Goal: Task Accomplishment & Management: Manage account settings

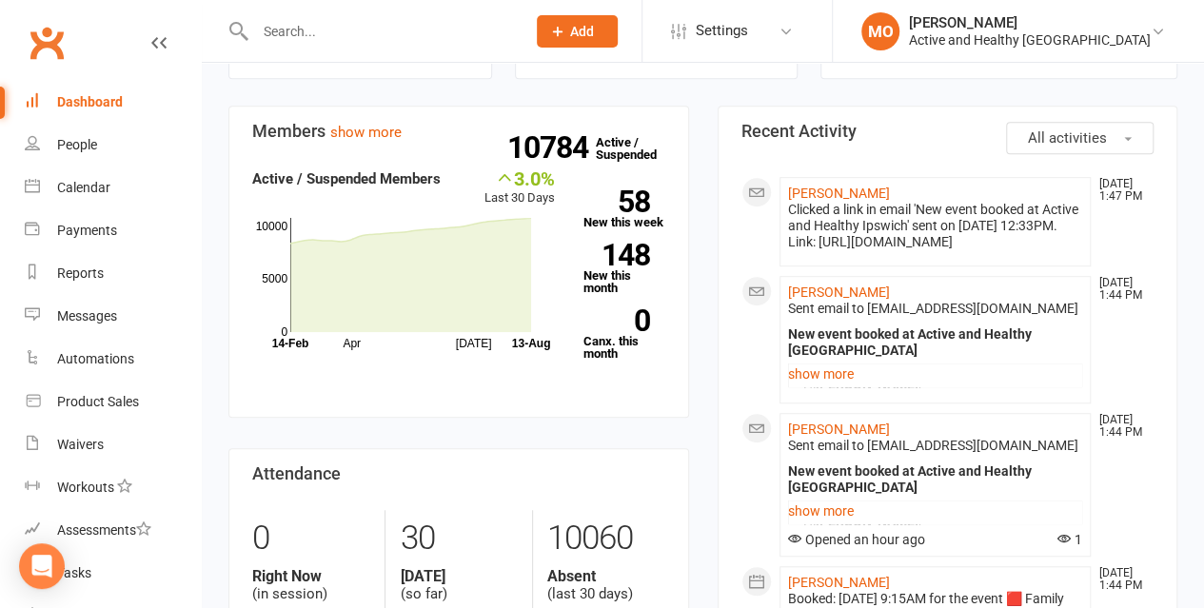
scroll to position [70, 0]
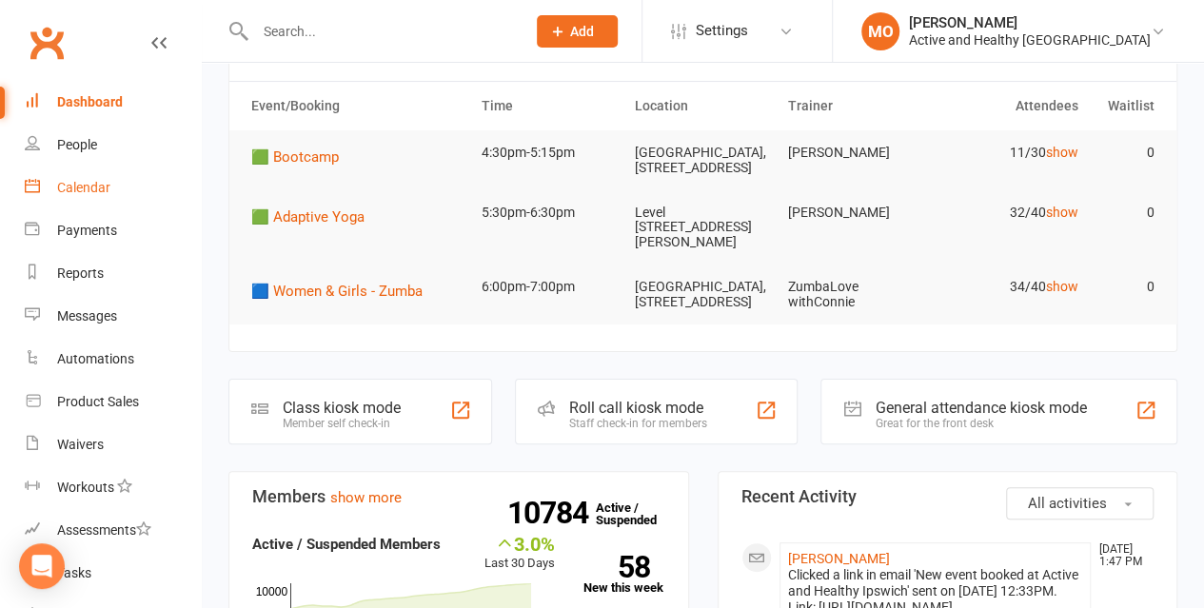
click at [75, 189] on div "Calendar" at bounding box center [83, 187] width 53 height 15
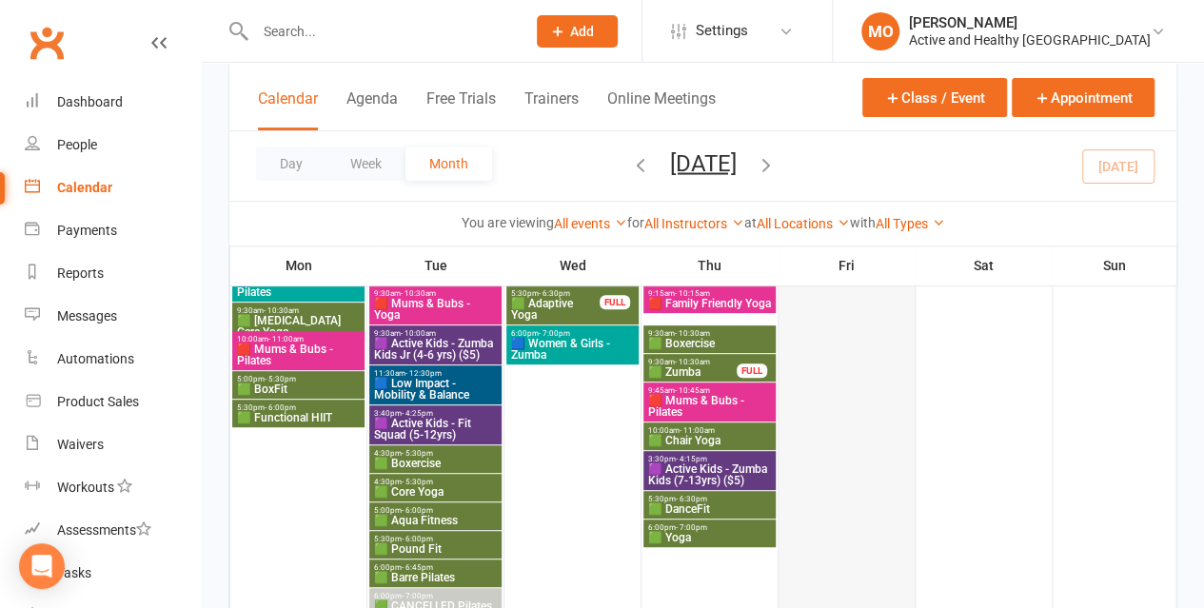
scroll to position [476, 0]
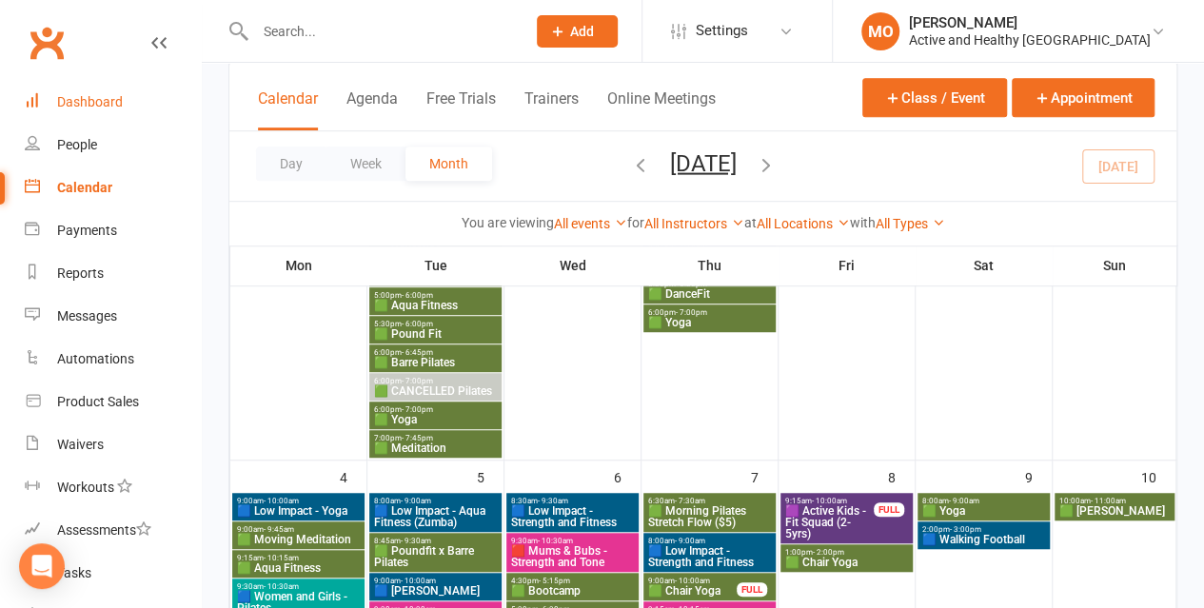
click at [99, 95] on div "Dashboard" at bounding box center [90, 101] width 66 height 15
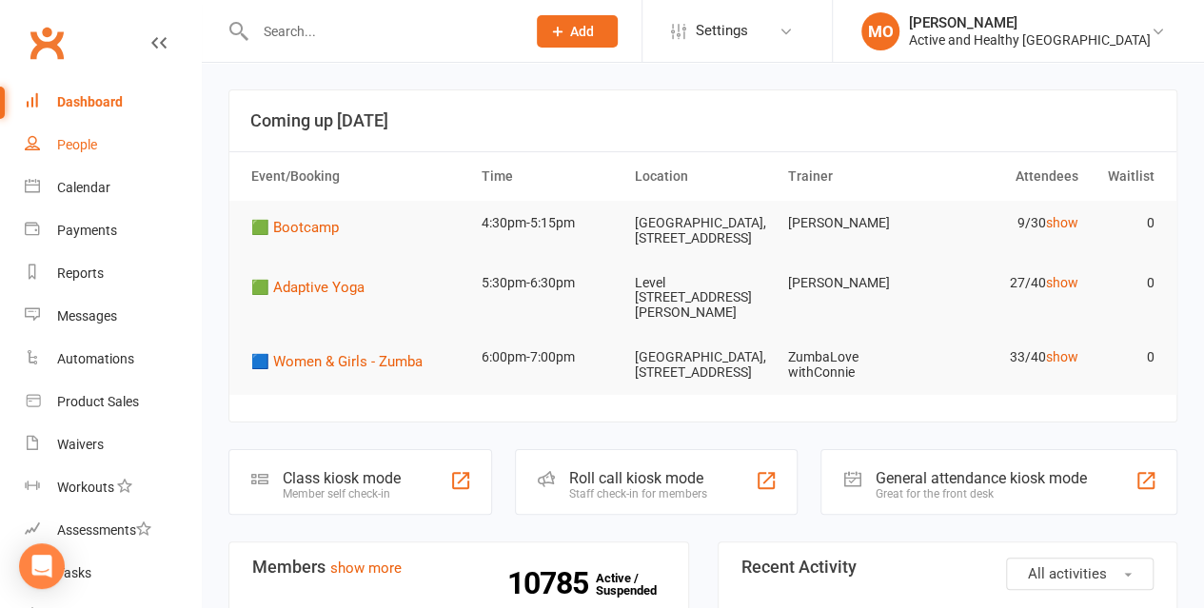
click at [71, 161] on link "People" at bounding box center [113, 145] width 176 height 43
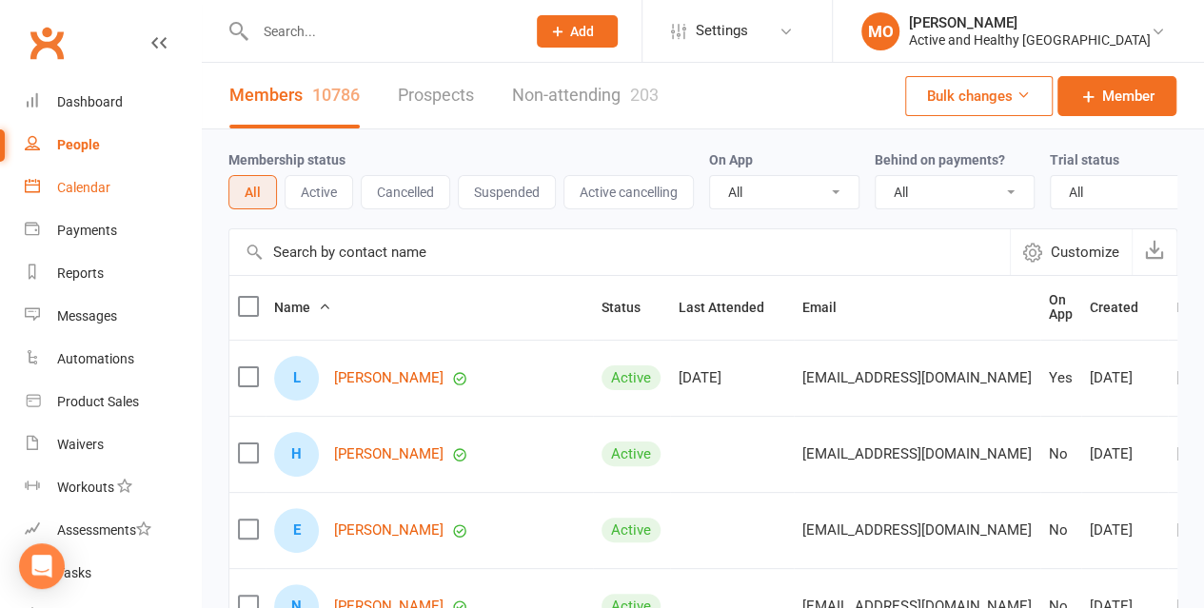
click at [86, 193] on div "Calendar" at bounding box center [83, 187] width 53 height 15
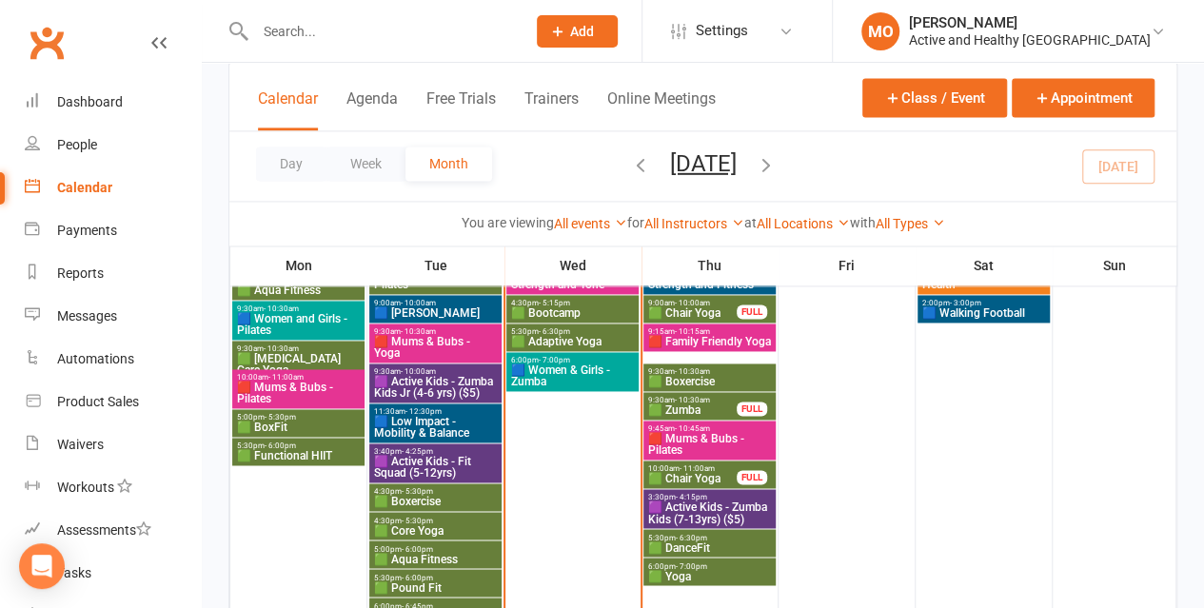
scroll to position [1332, 0]
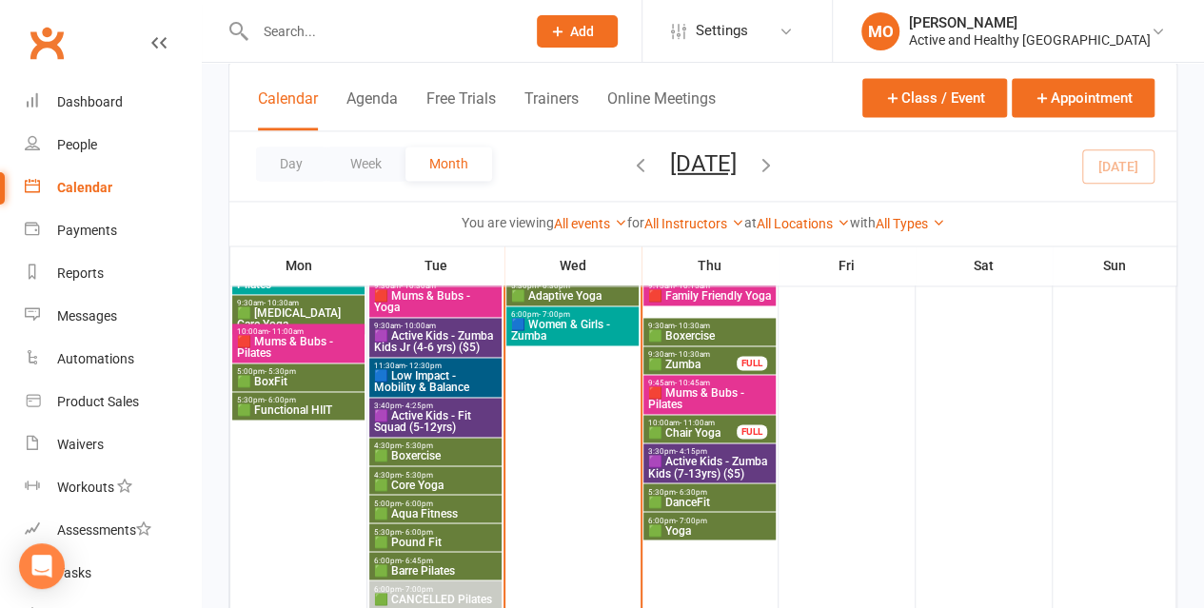
click at [343, 29] on input "text" at bounding box center [380, 31] width 263 height 27
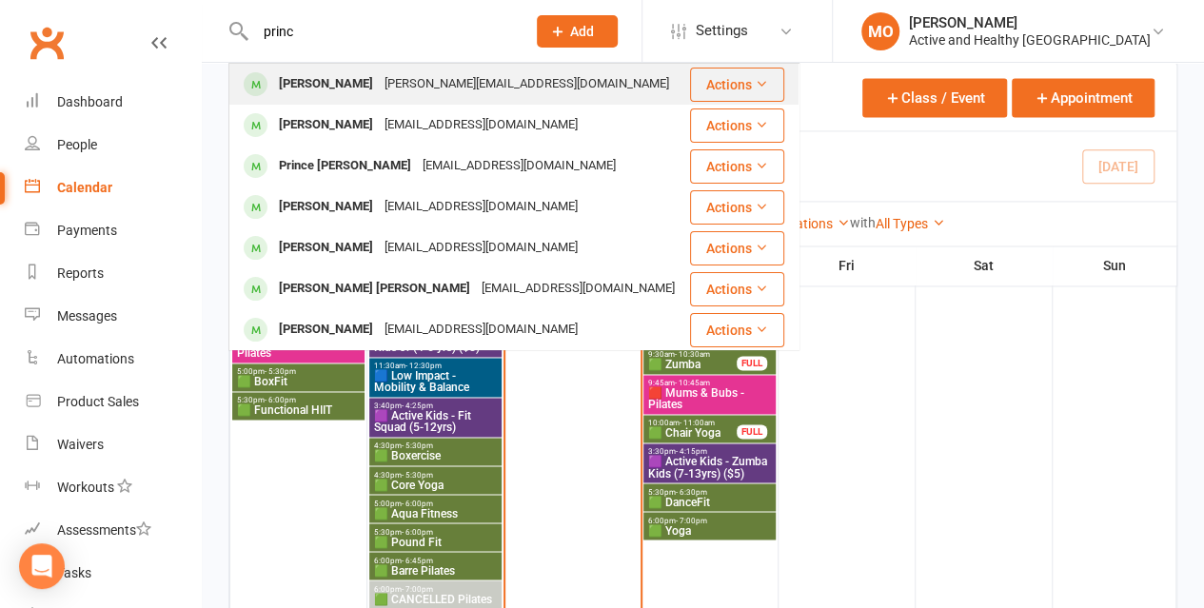
type input "princ"
click at [350, 89] on div "[PERSON_NAME]" at bounding box center [326, 84] width 106 height 28
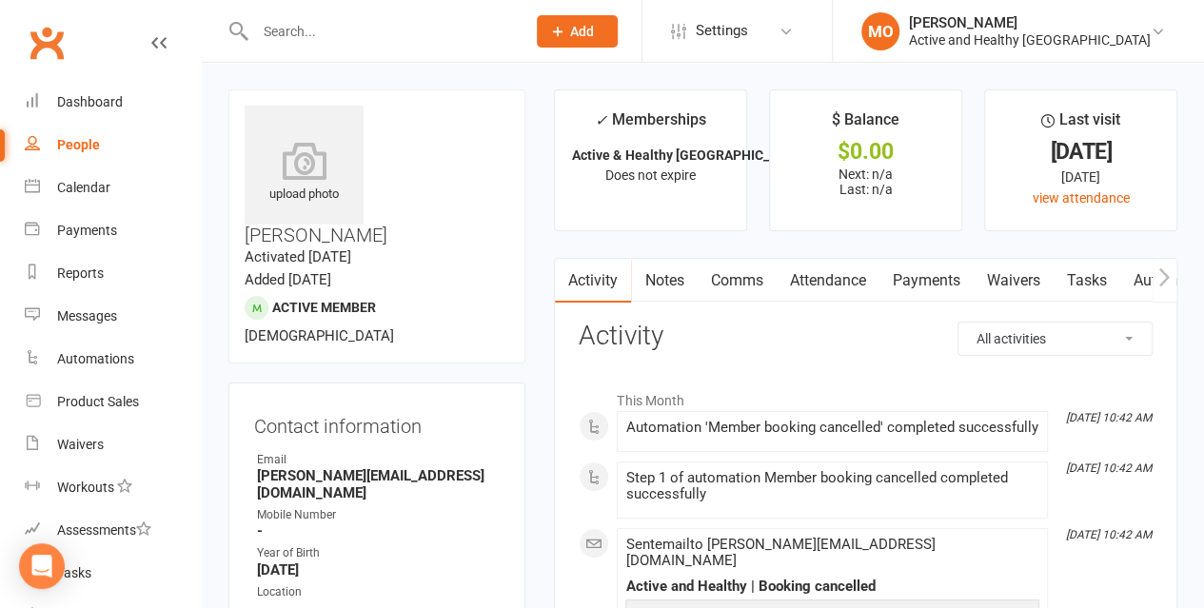
click at [824, 283] on link "Attendance" at bounding box center [826, 281] width 103 height 44
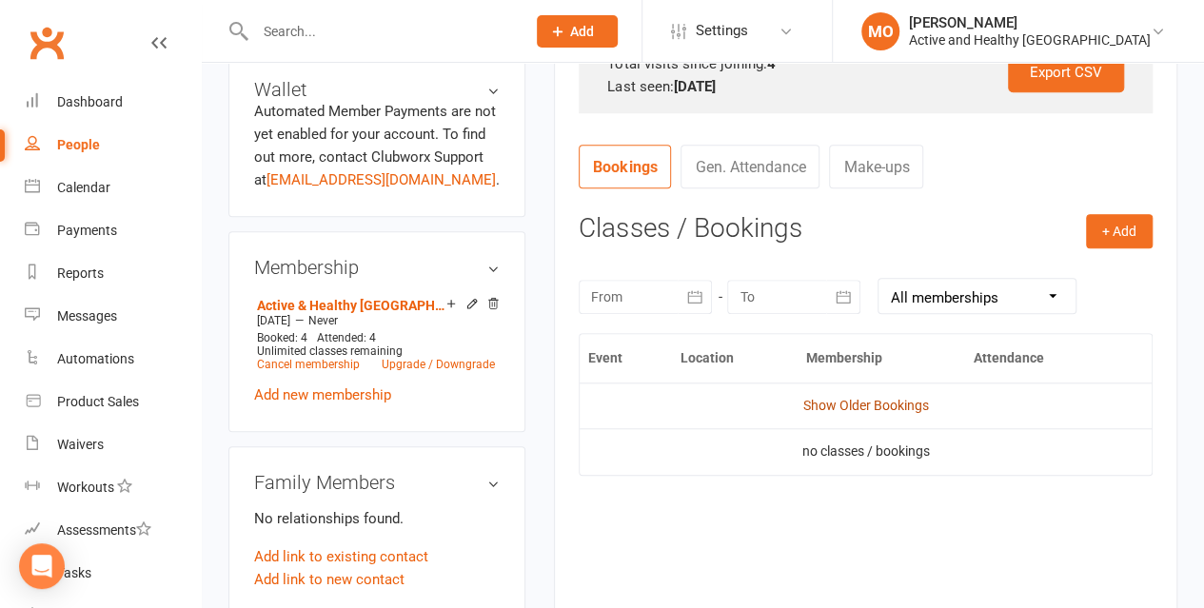
scroll to position [761, 0]
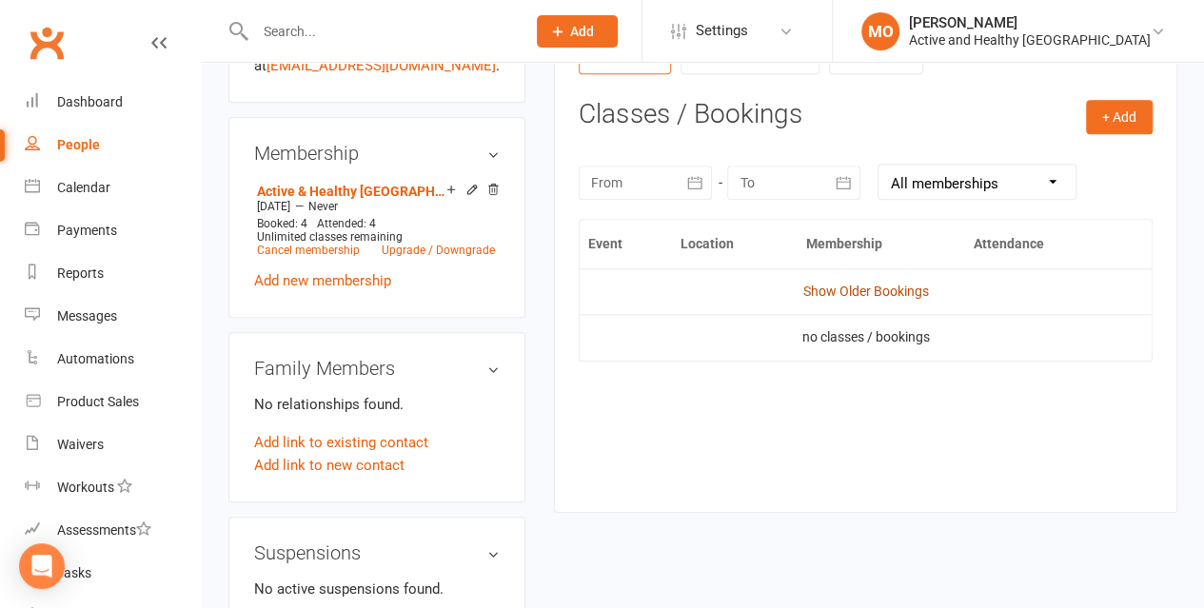
click at [864, 294] on link "Show Older Bookings" at bounding box center [866, 291] width 126 height 15
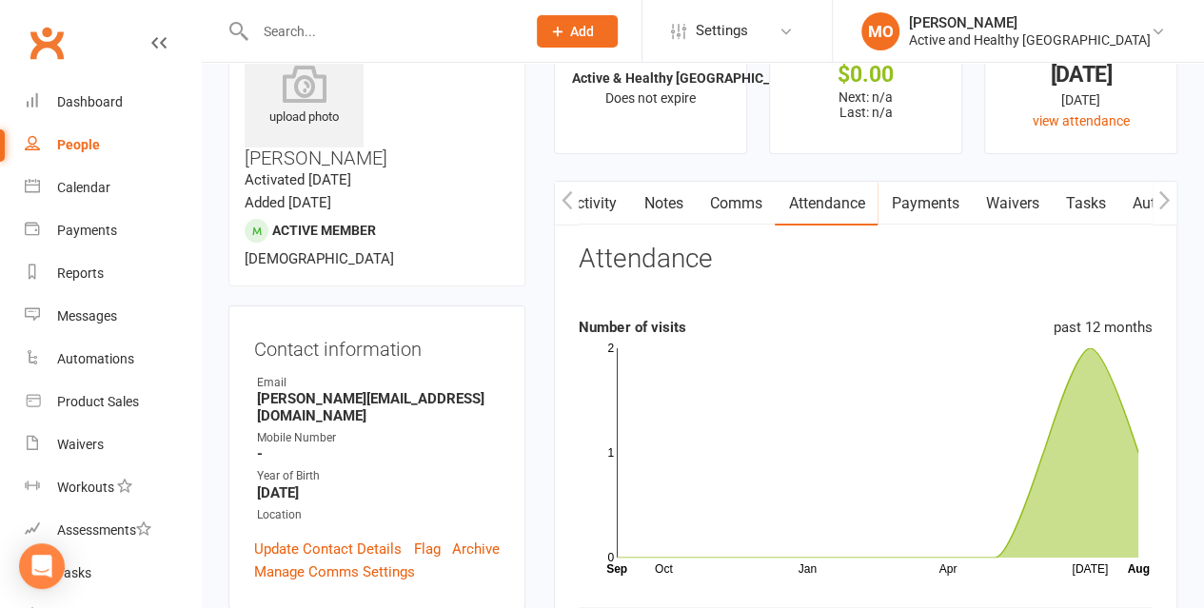
scroll to position [0, 0]
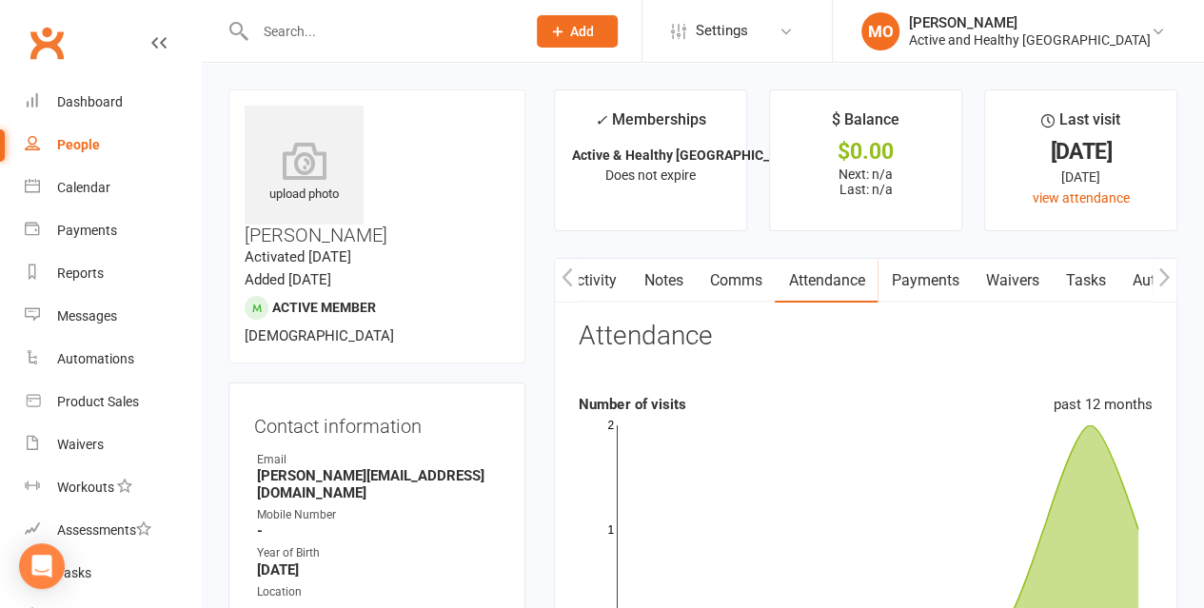
click at [603, 275] on link "Activity" at bounding box center [592, 281] width 76 height 44
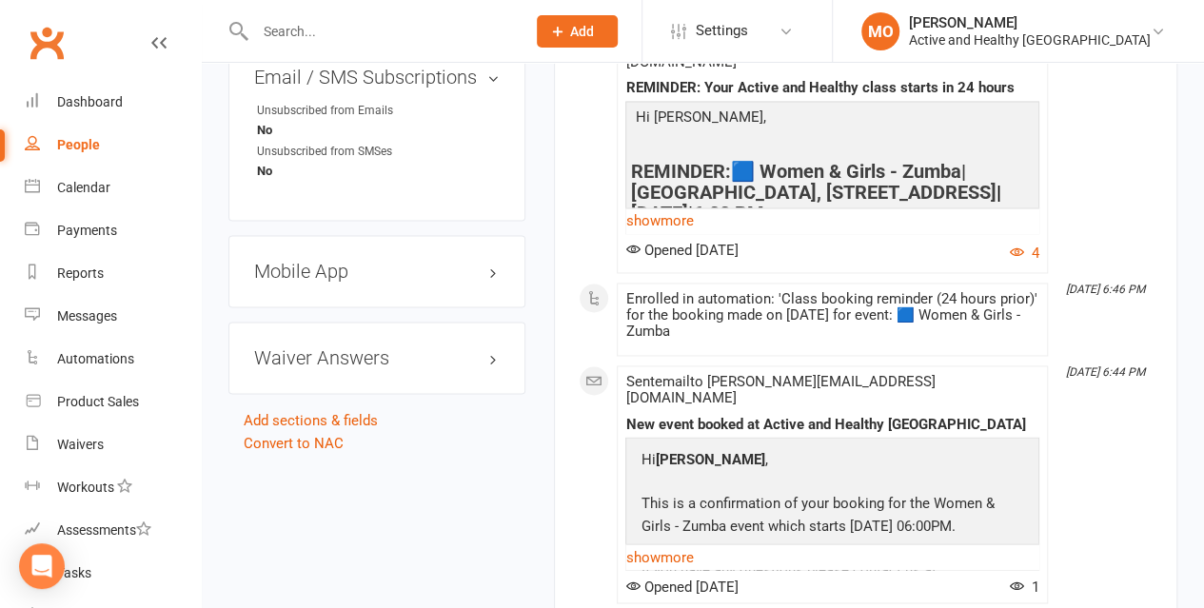
scroll to position [1237, 0]
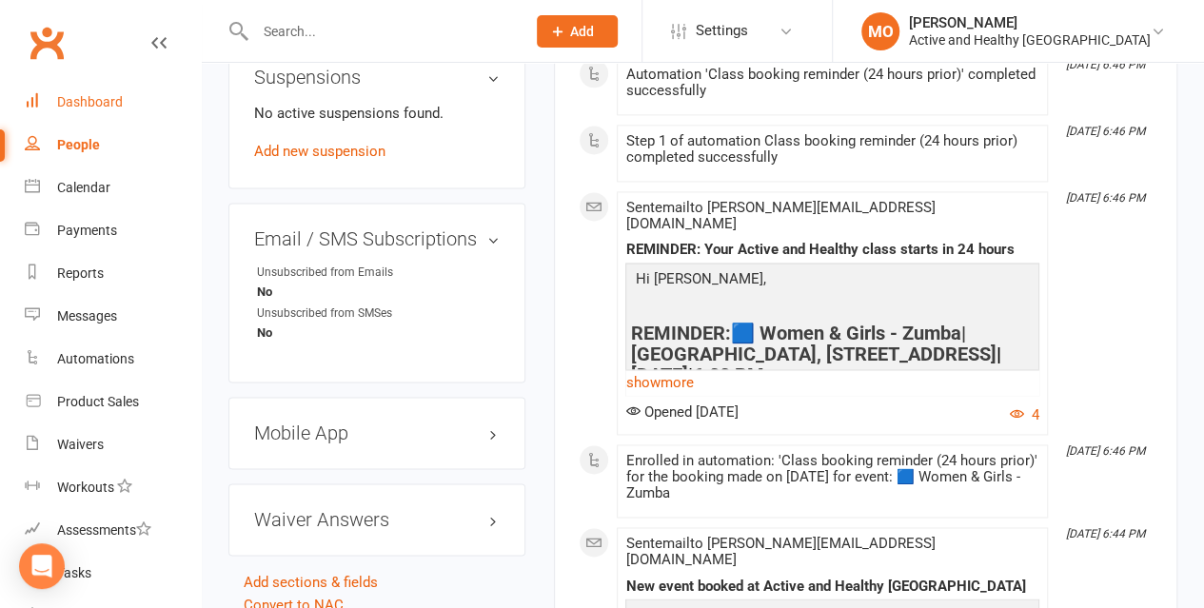
click at [99, 96] on div "Dashboard" at bounding box center [90, 101] width 66 height 15
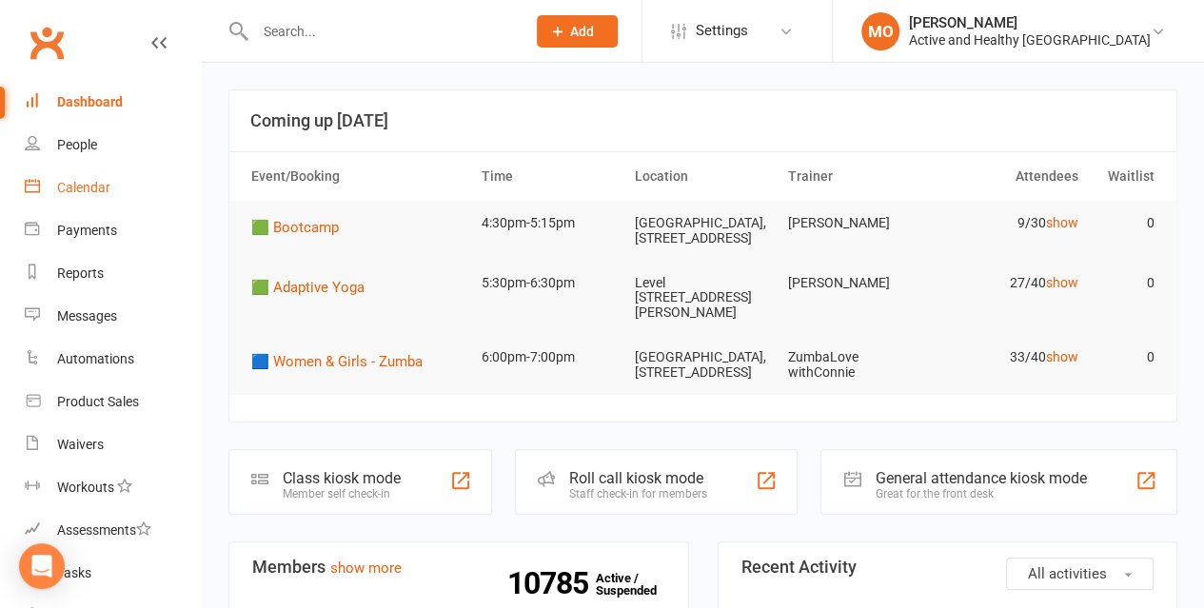
click at [98, 195] on div "Calendar" at bounding box center [83, 187] width 53 height 15
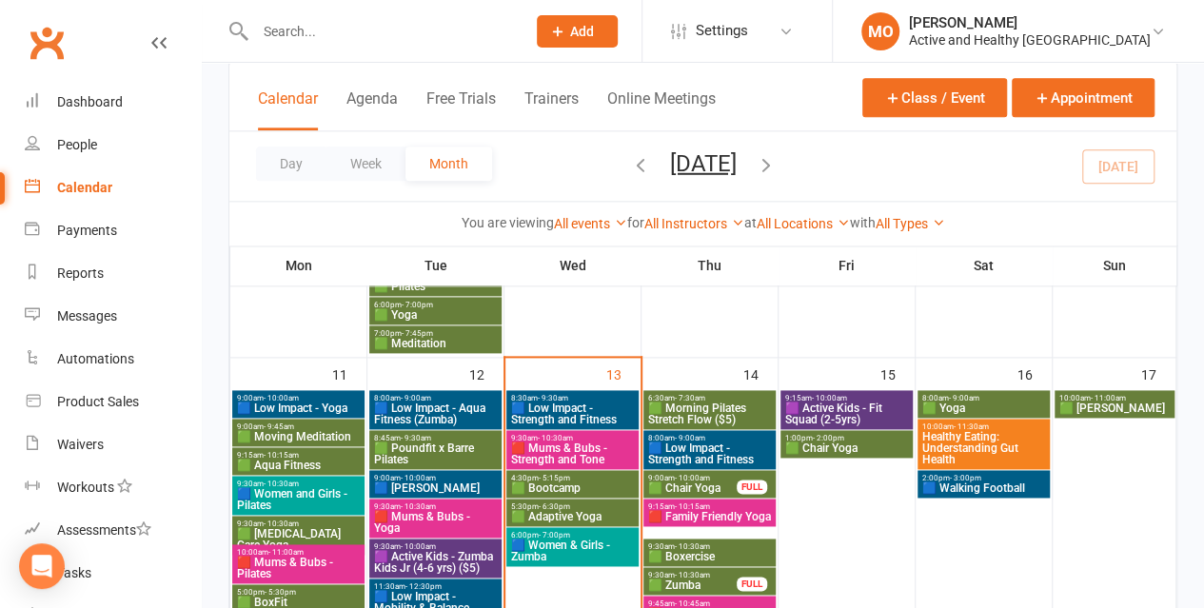
scroll to position [1142, 0]
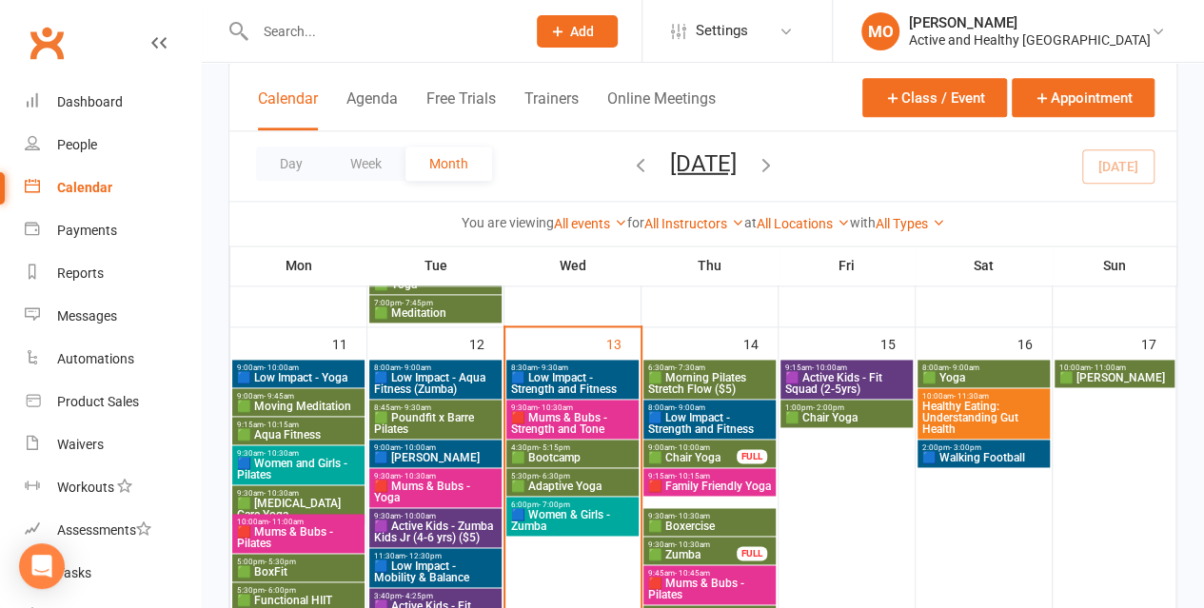
click at [537, 512] on span "🟦 Women & Girls - Zumba" at bounding box center [572, 520] width 125 height 23
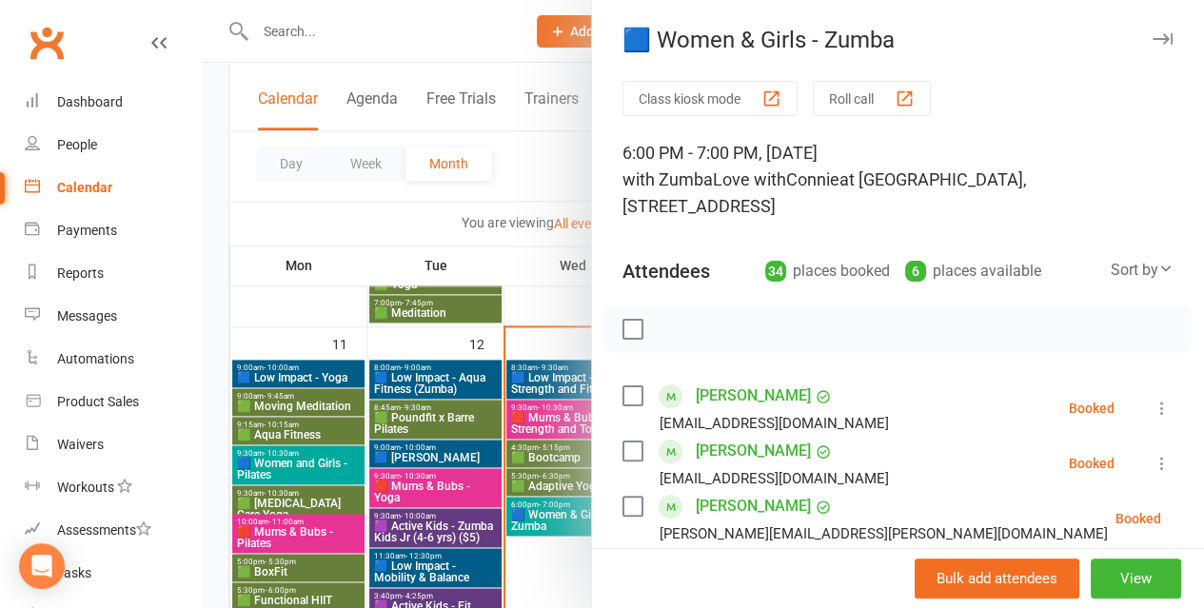
click at [1152, 408] on icon at bounding box center [1161, 408] width 19 height 19
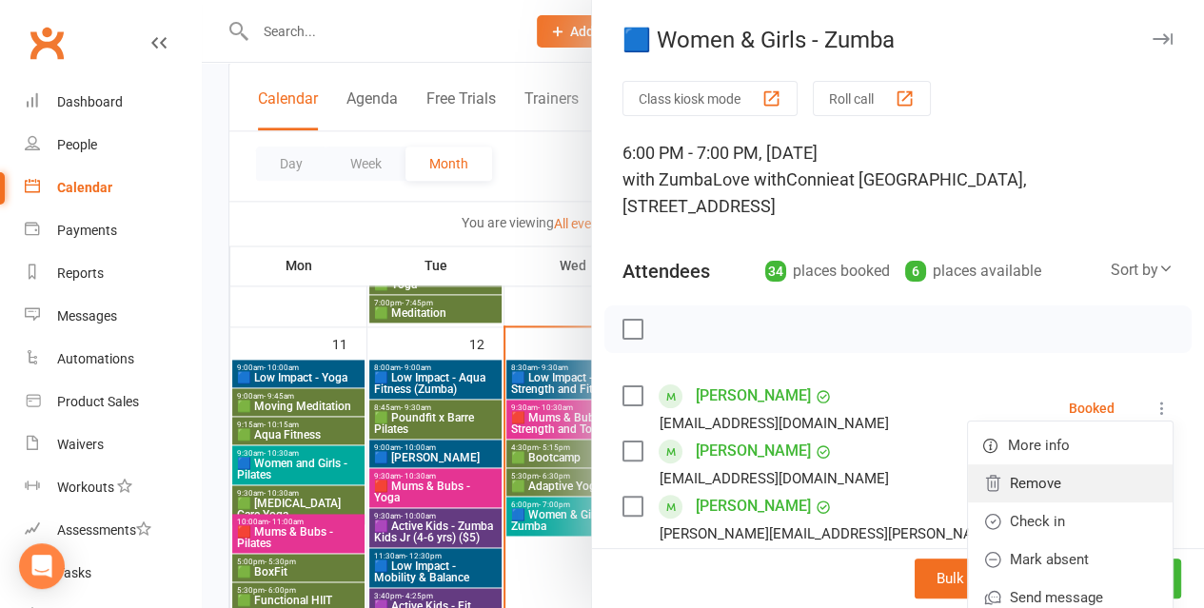
click at [991, 486] on link "Remove" at bounding box center [1070, 483] width 205 height 38
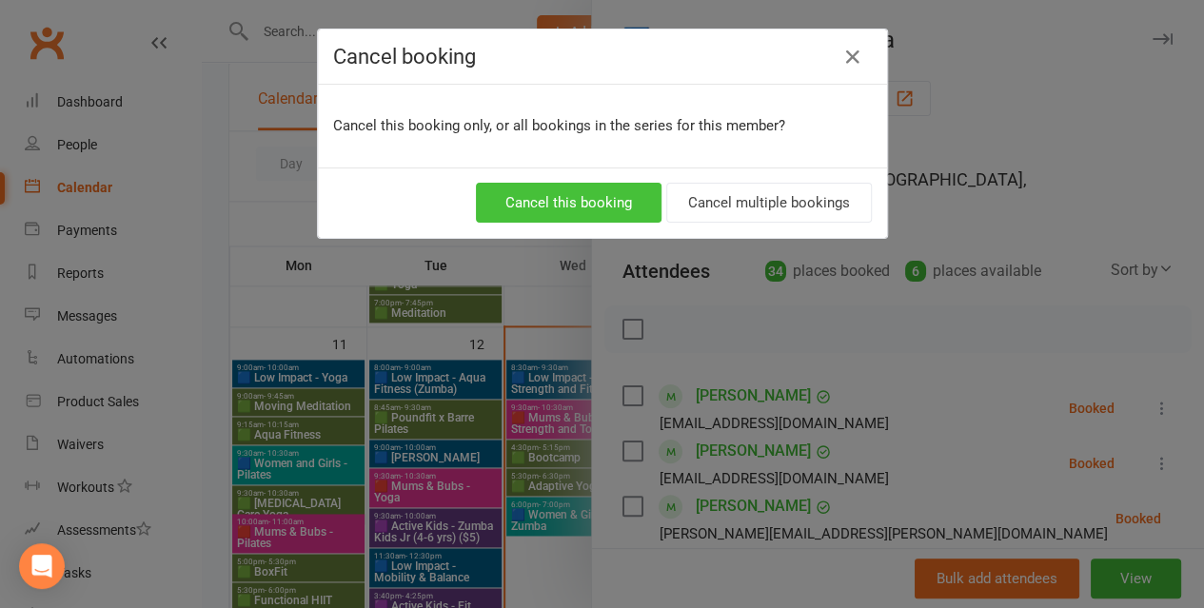
click at [609, 206] on button "Cancel this booking" at bounding box center [569, 203] width 186 height 40
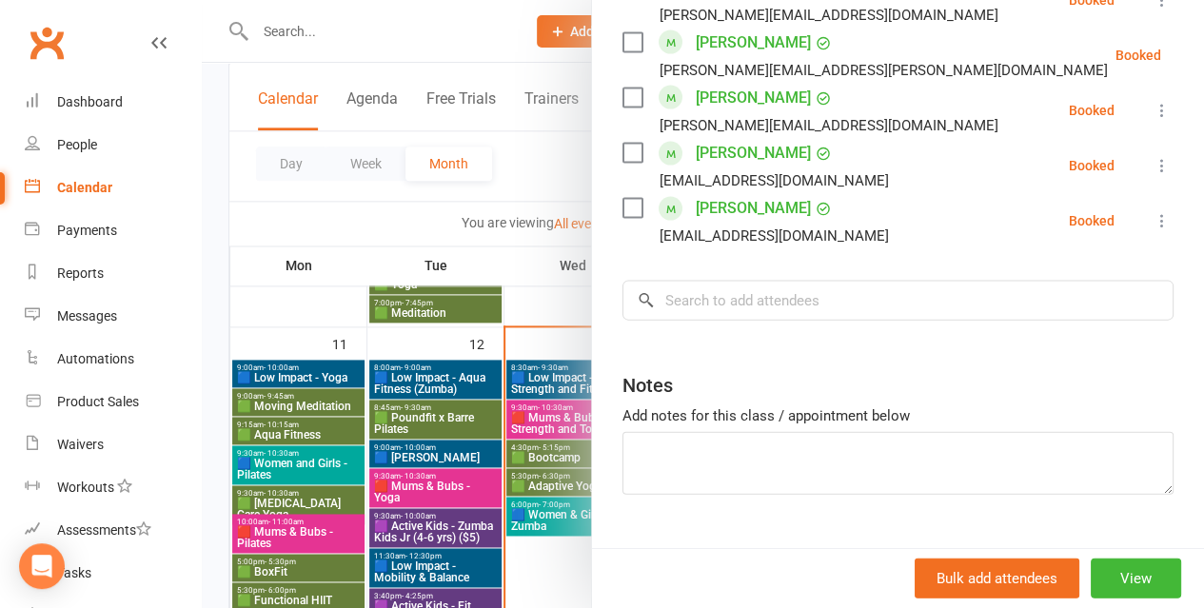
scroll to position [2093, 0]
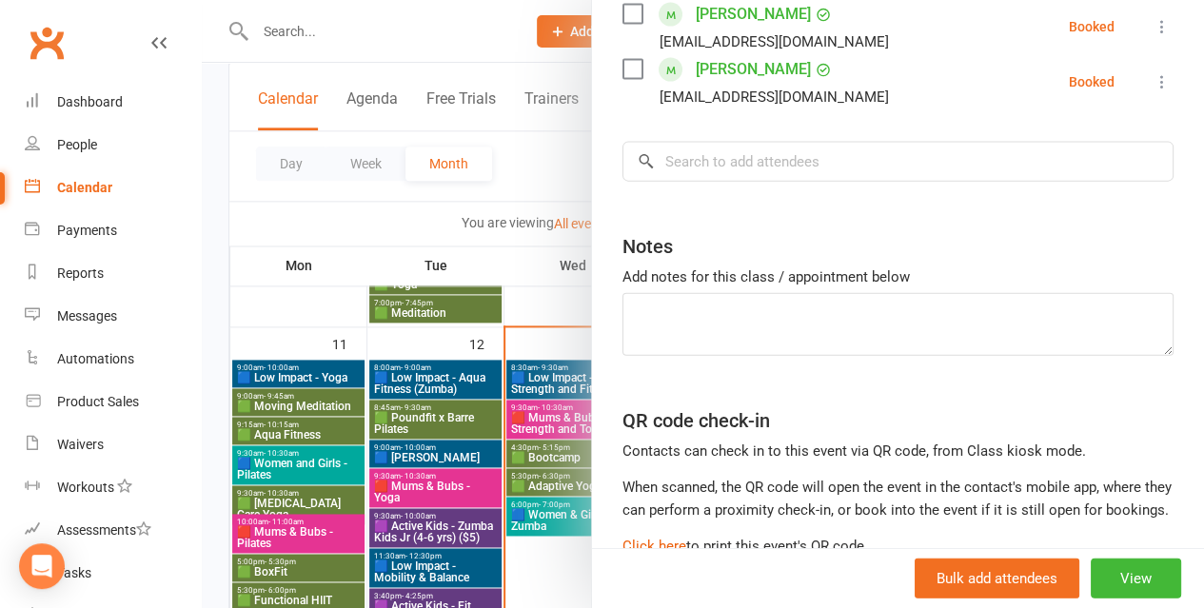
click at [438, 33] on div at bounding box center [703, 304] width 1002 height 608
